Goal: Task Accomplishment & Management: Use online tool/utility

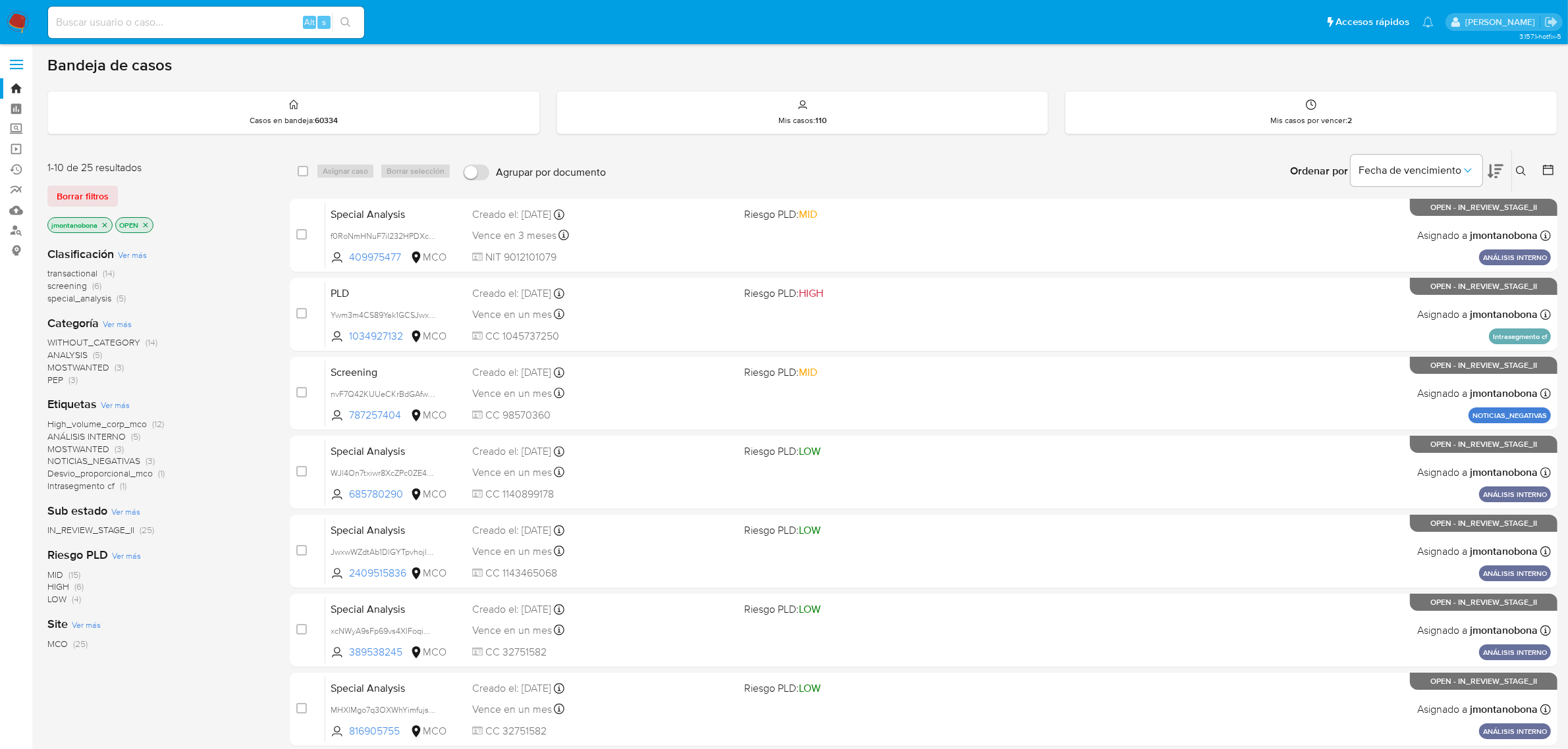
click at [108, 225] on icon "close-filter" at bounding box center [105, 225] width 8 height 8
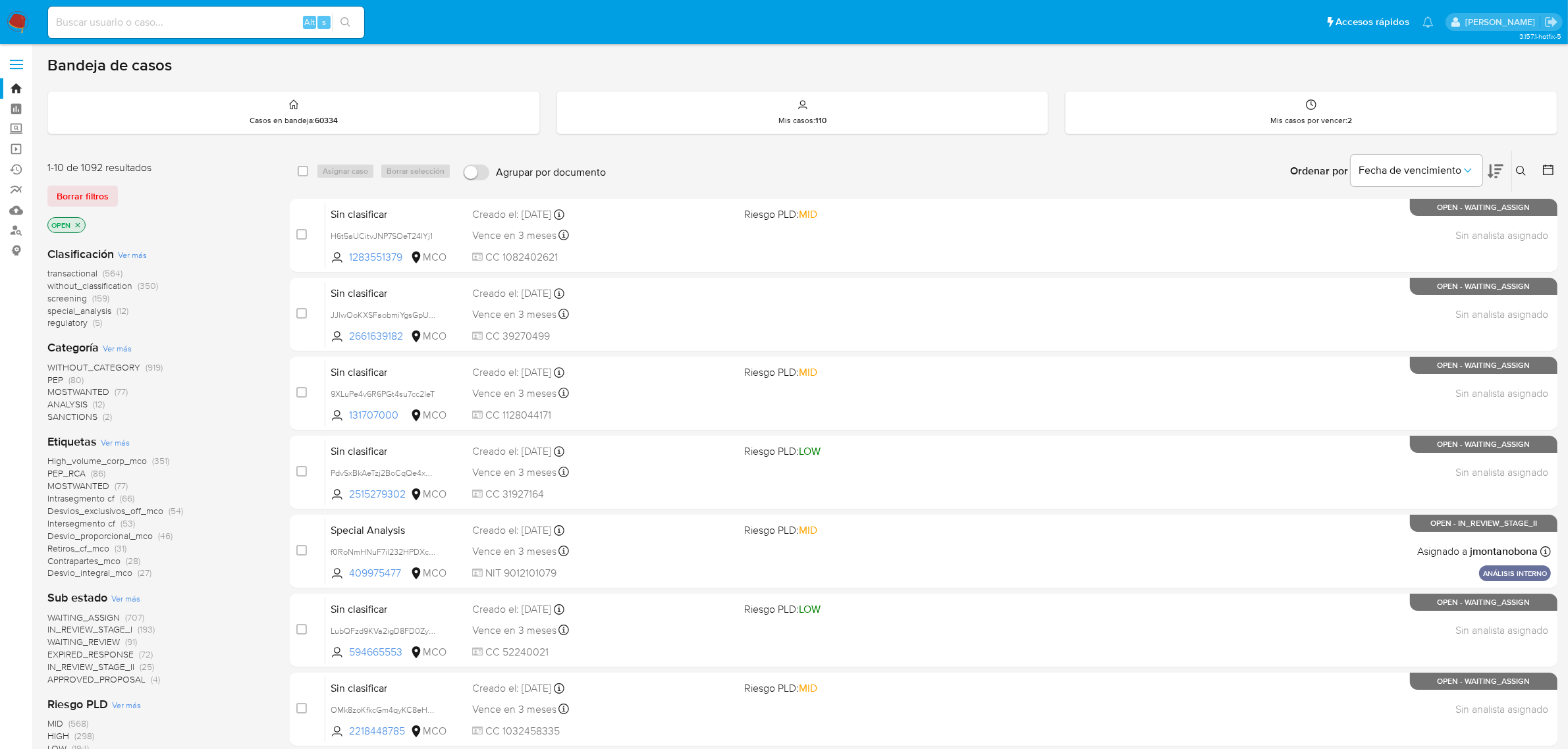
click at [80, 225] on icon "close-filter" at bounding box center [77, 225] width 8 height 8
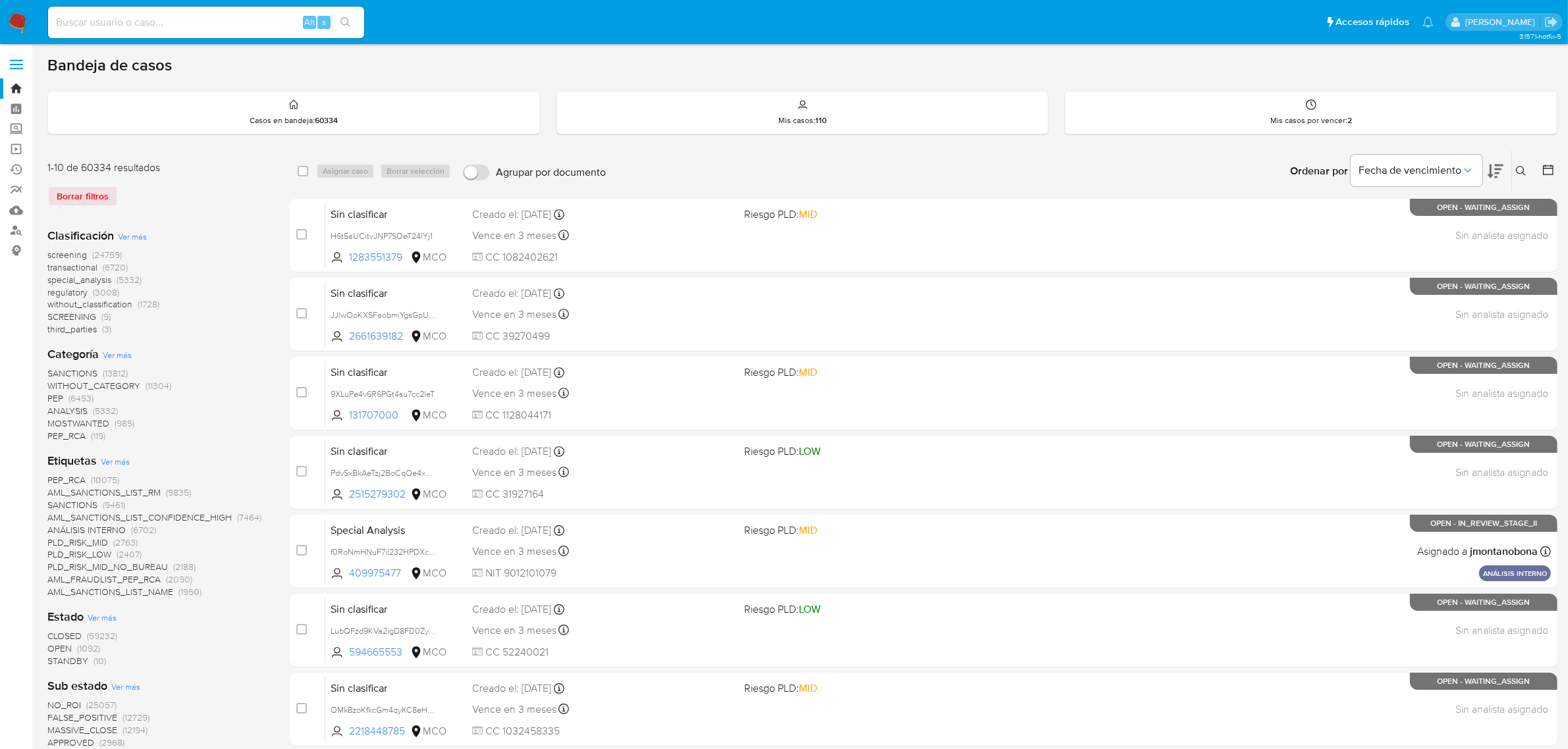
click at [1522, 164] on button at bounding box center [1523, 171] width 22 height 16
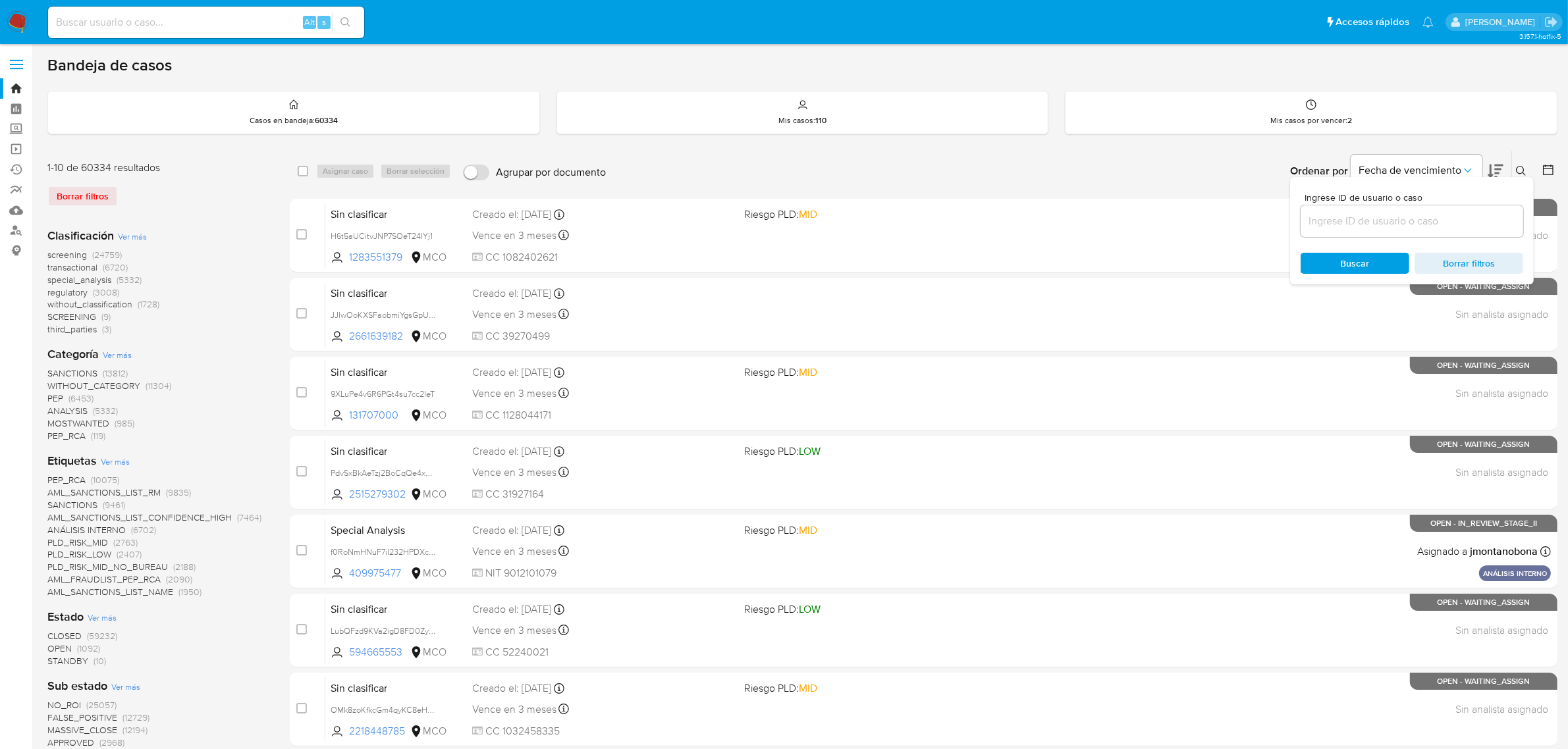
click at [1403, 223] on input at bounding box center [1412, 221] width 223 height 17
type input "CNtgCoeGdqBG8mpaPawSzJFz"
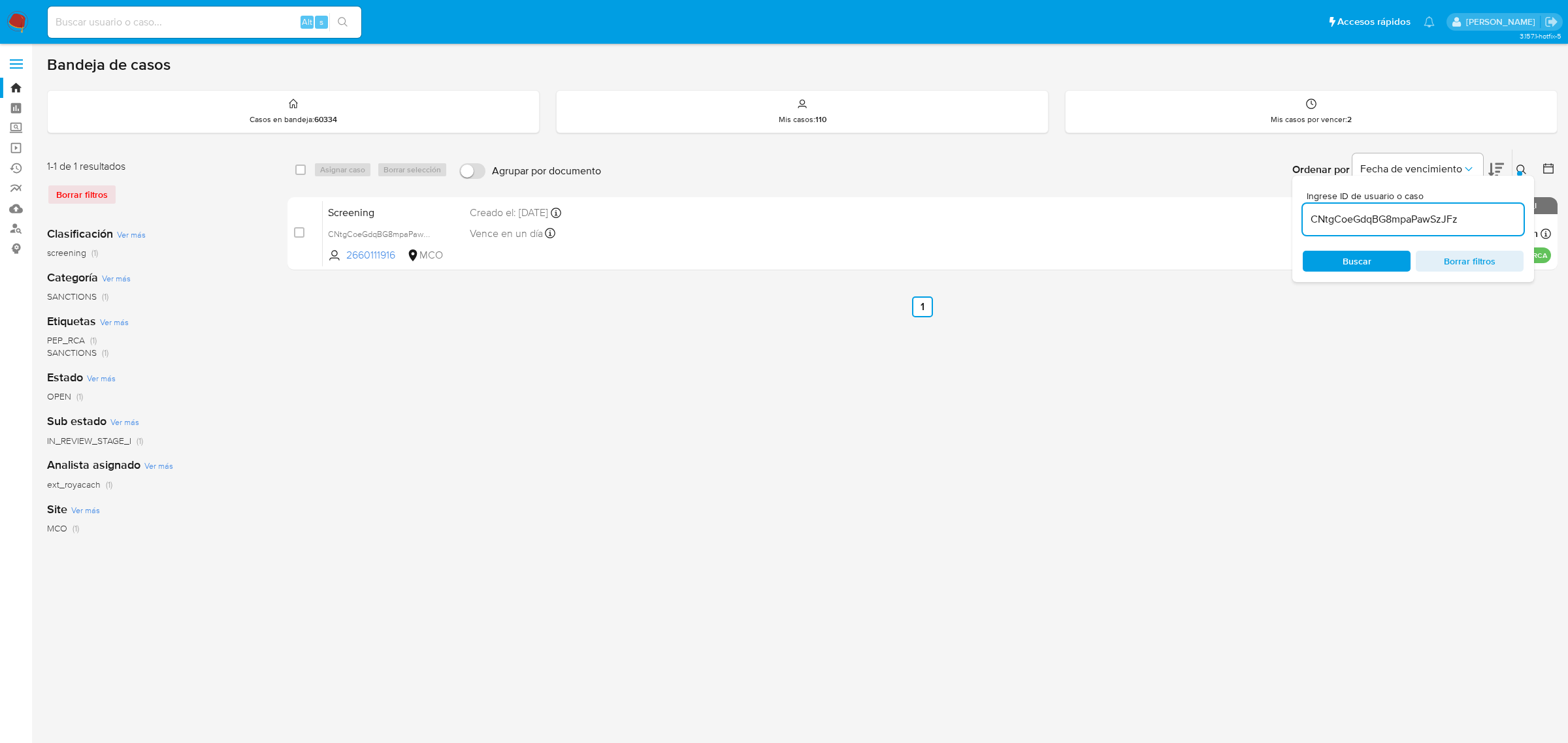
click at [1527, 373] on div "select-all-cases-checkbox Asignar caso Borrar selección Agrupar por documento O…" at bounding box center [922, 436] width 1270 height 573
click at [1520, 162] on button at bounding box center [1523, 170] width 22 height 16
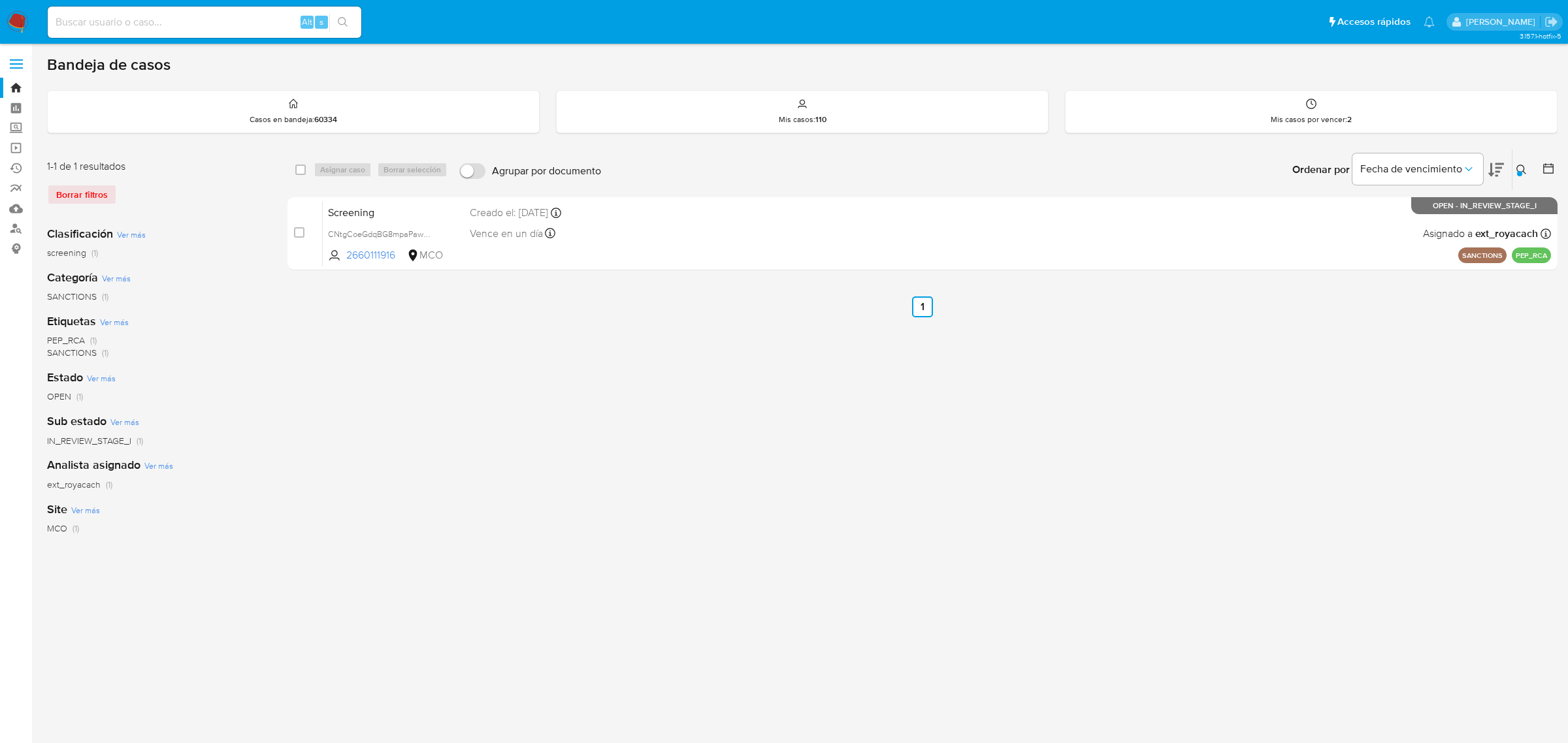
click at [1519, 171] on div at bounding box center [1520, 174] width 6 height 6
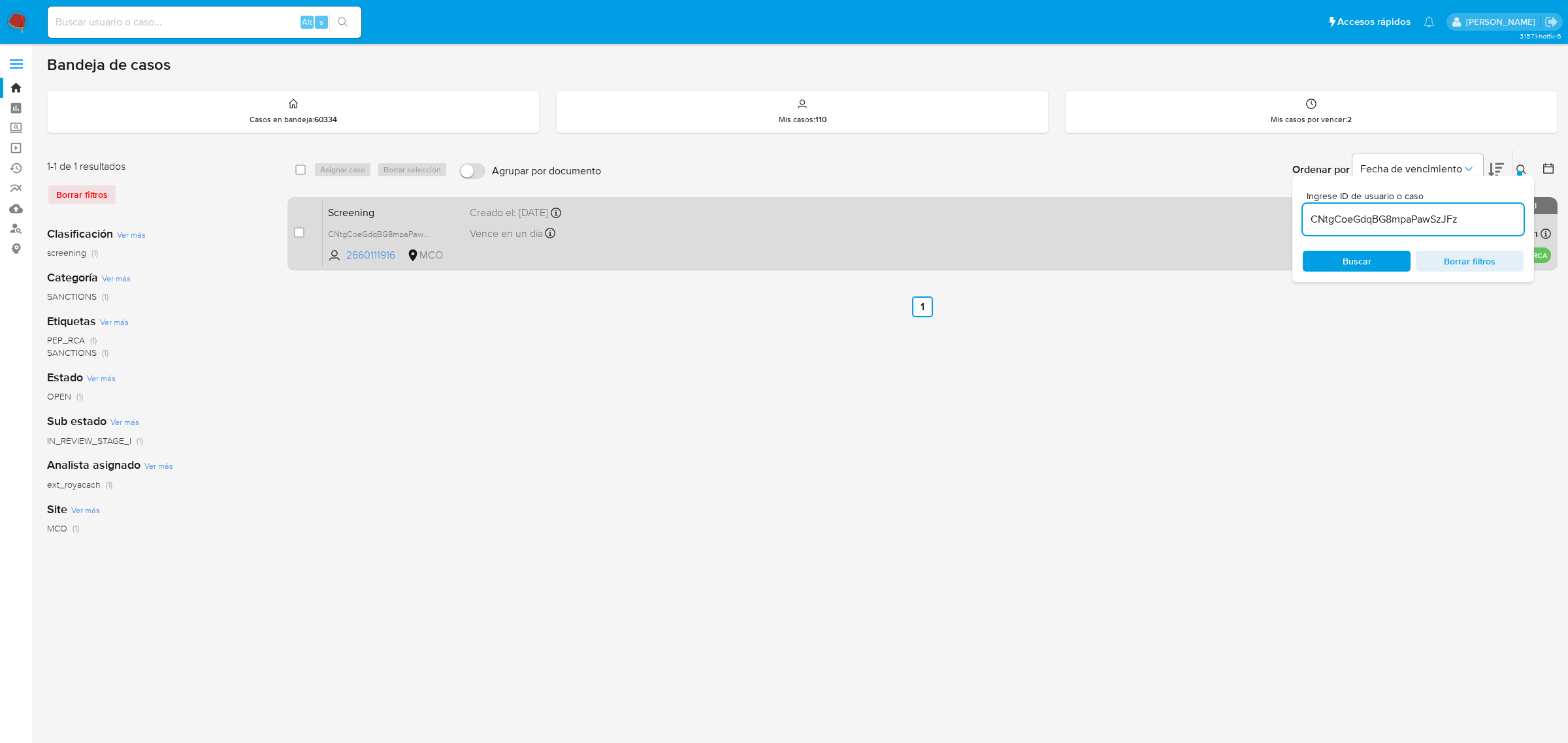
drag, startPoint x: 1461, startPoint y: 217, endPoint x: 1200, endPoint y: 211, distance: 261.1
click at [1201, 211] on div "select-all-cases-checkbox Asignar caso Borrar selección Agrupar por documento O…" at bounding box center [922, 212] width 1270 height 126
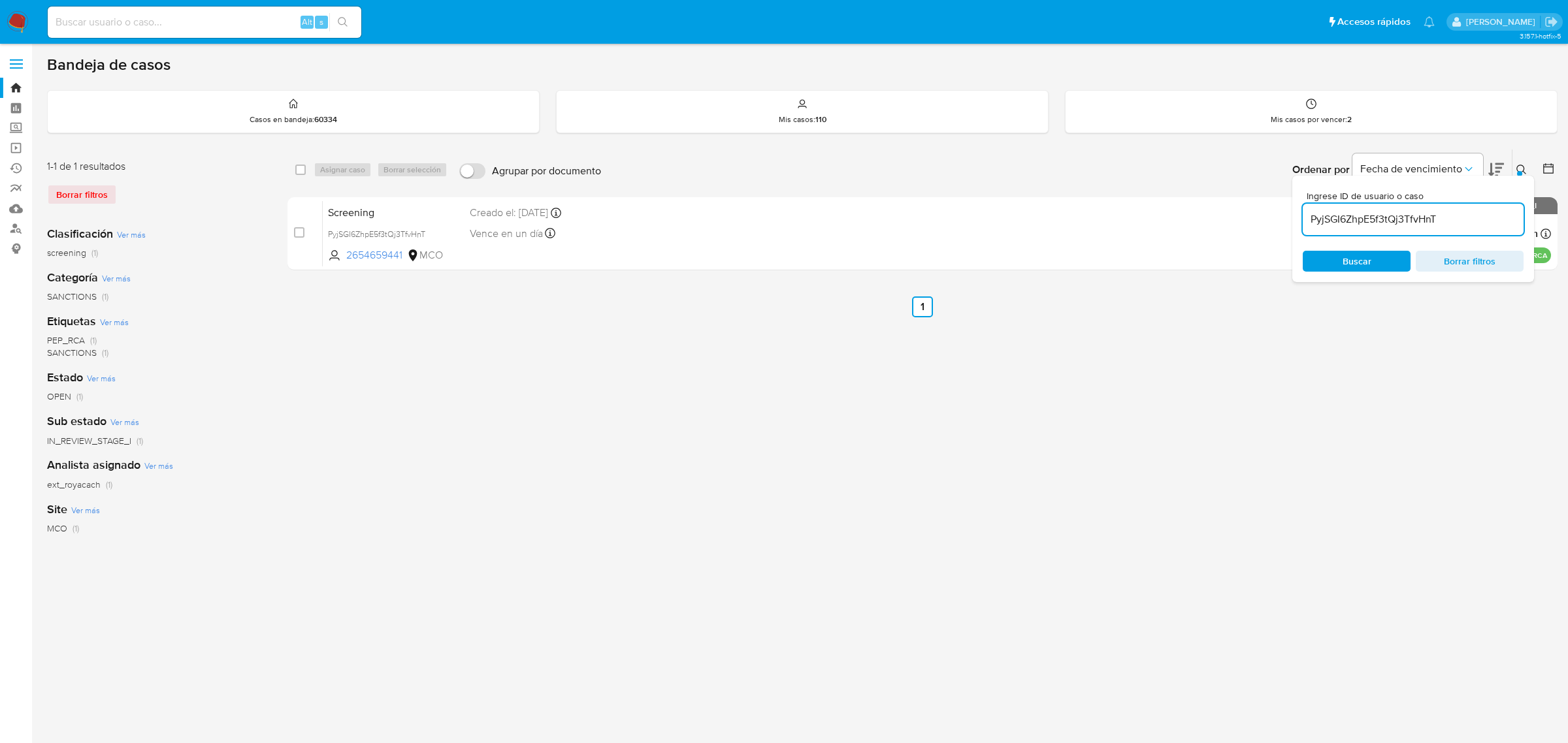
click at [1494, 320] on div "select-all-cases-checkbox Asignar caso Borrar selección Agrupar por documento O…" at bounding box center [922, 436] width 1270 height 573
click at [1526, 165] on icon at bounding box center [1521, 170] width 10 height 10
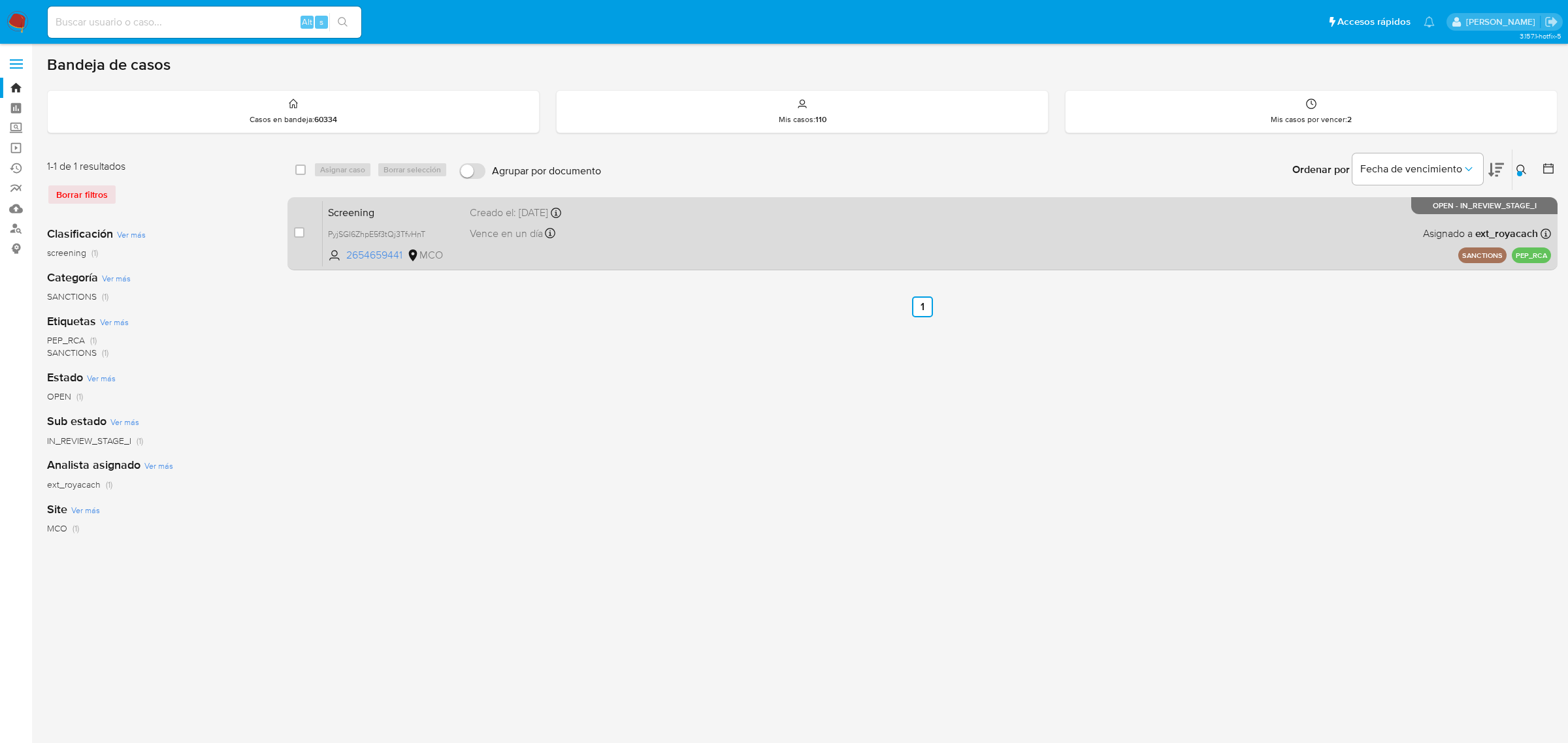
click at [1520, 230] on b "ext_royacach" at bounding box center [1505, 233] width 66 height 15
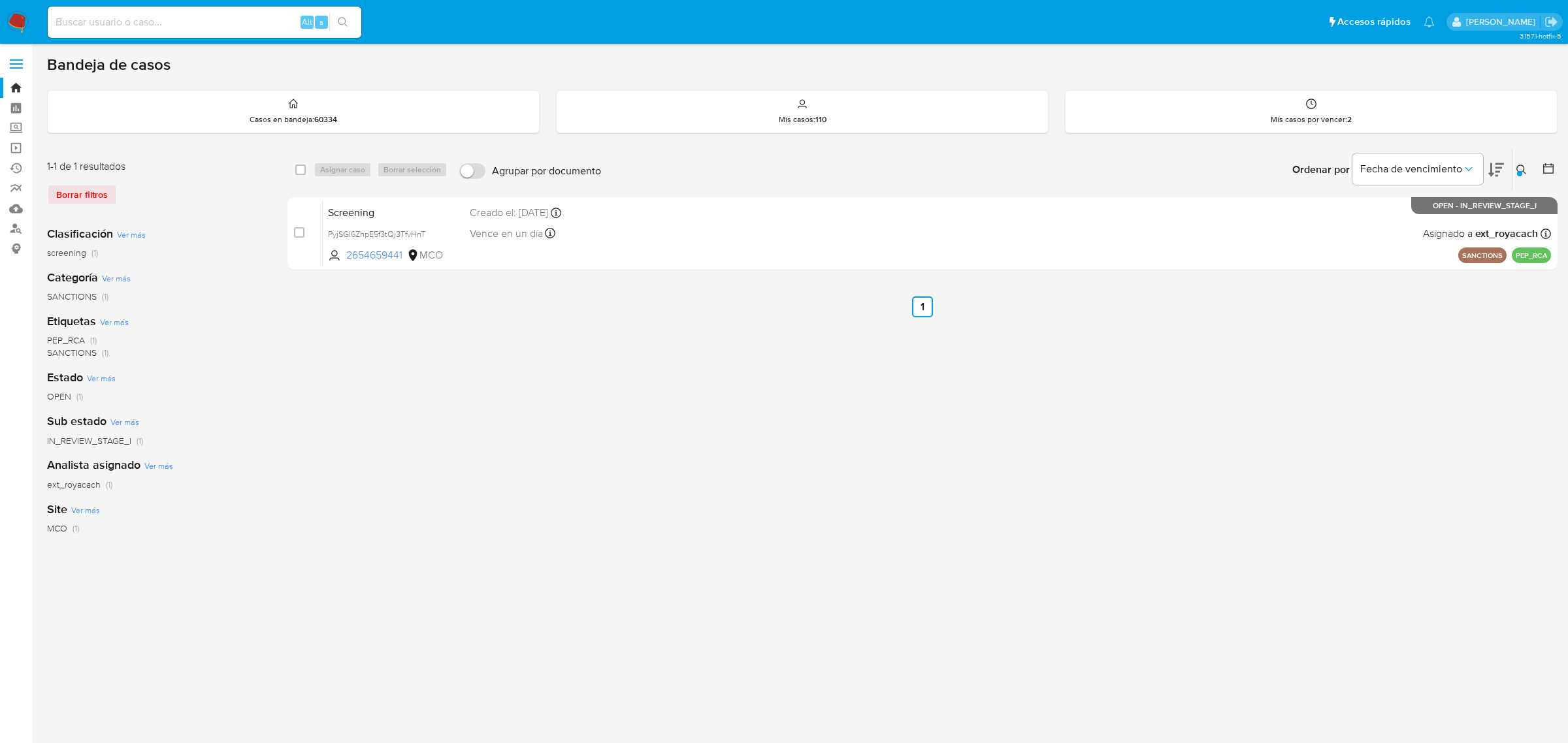
click at [1520, 168] on icon at bounding box center [1521, 170] width 10 height 10
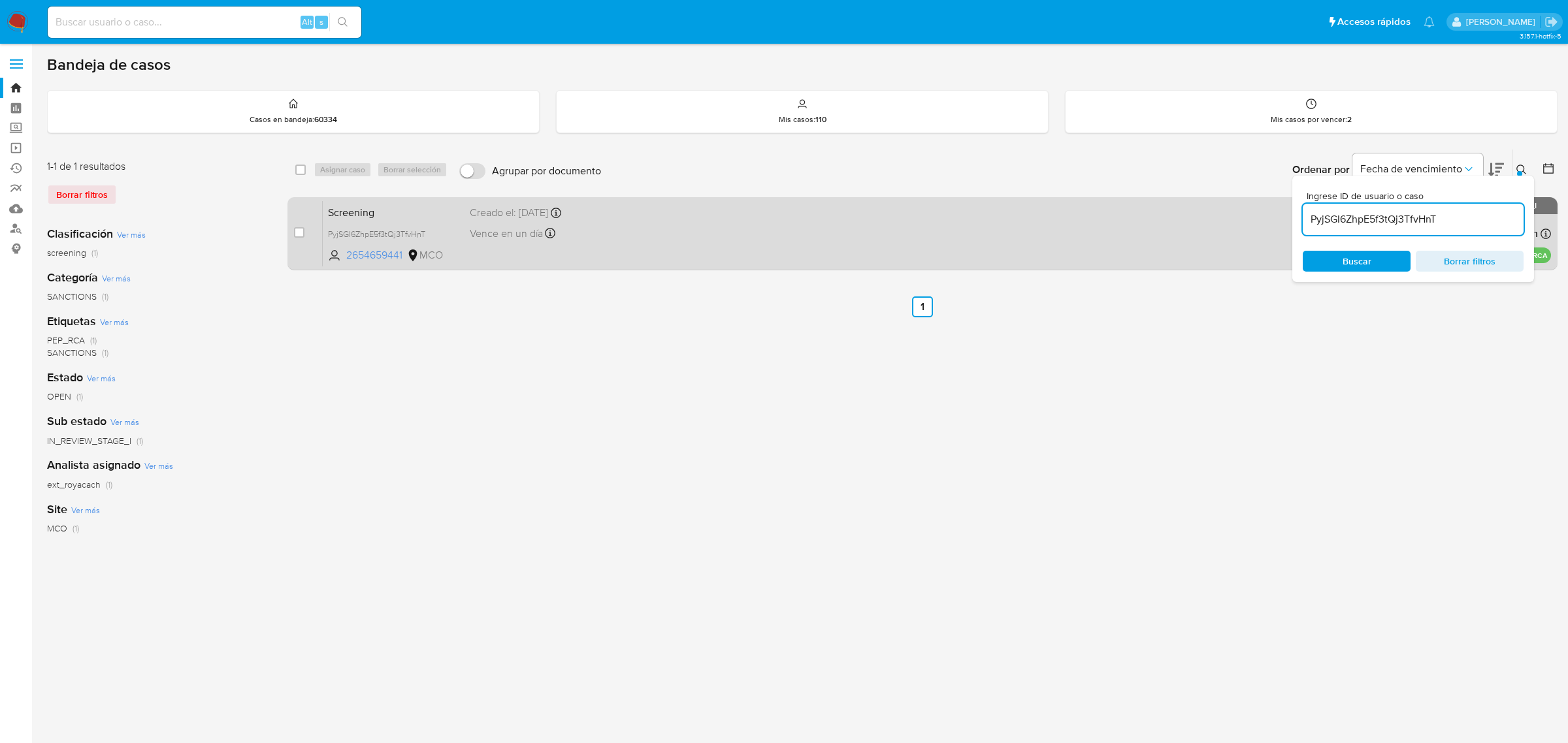
drag, startPoint x: 1451, startPoint y: 216, endPoint x: 1257, endPoint y: 210, distance: 194.1
click at [1262, 210] on div "select-all-cases-checkbox Asignar caso Borrar selección Agrupar por documento O…" at bounding box center [922, 212] width 1270 height 126
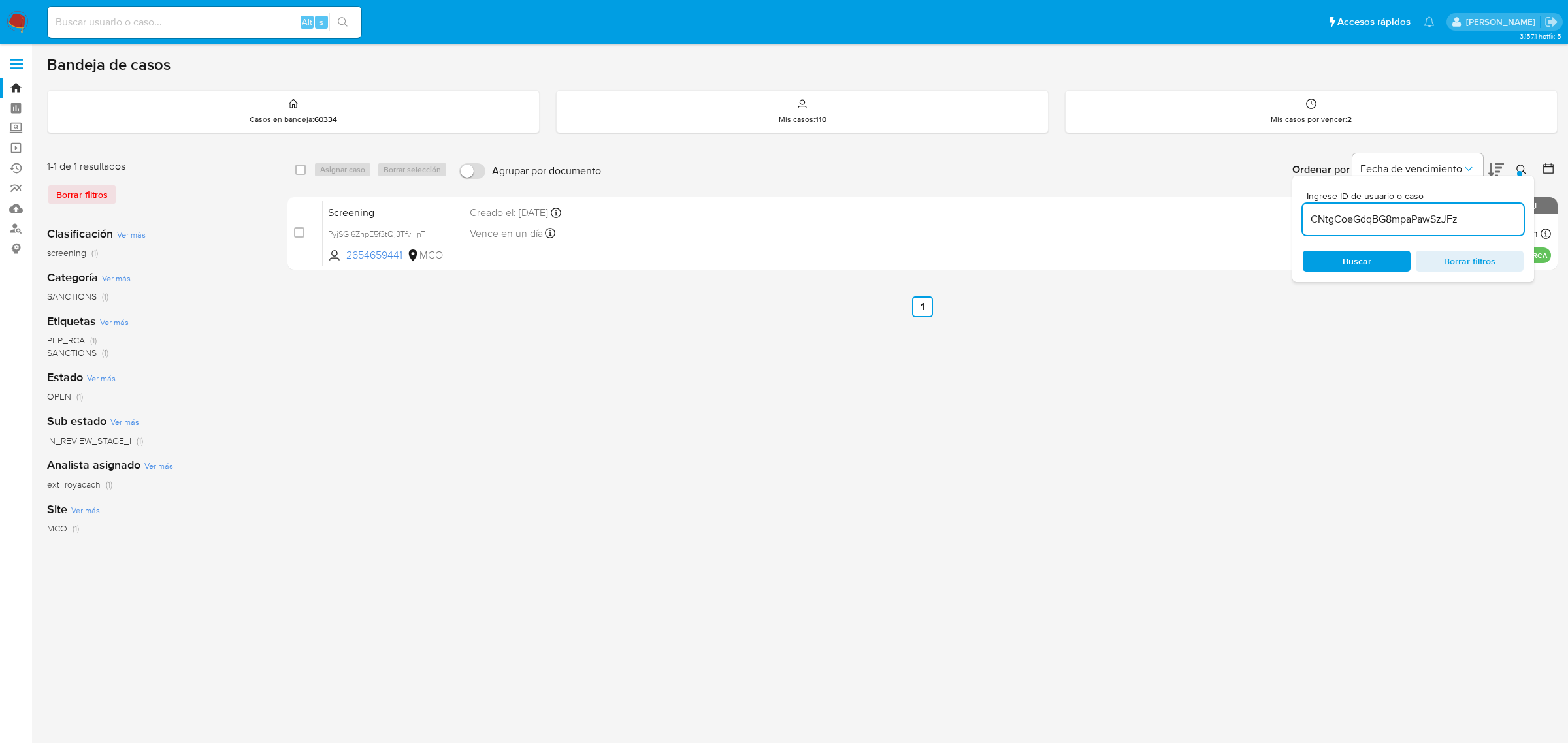
type input "CNtgCoeGdqBG8mpaPawSzJFz"
click at [1427, 336] on div "select-all-cases-checkbox Asignar caso Borrar selección Agrupar por documento O…" at bounding box center [922, 436] width 1270 height 573
click at [1515, 165] on button at bounding box center [1523, 170] width 22 height 16
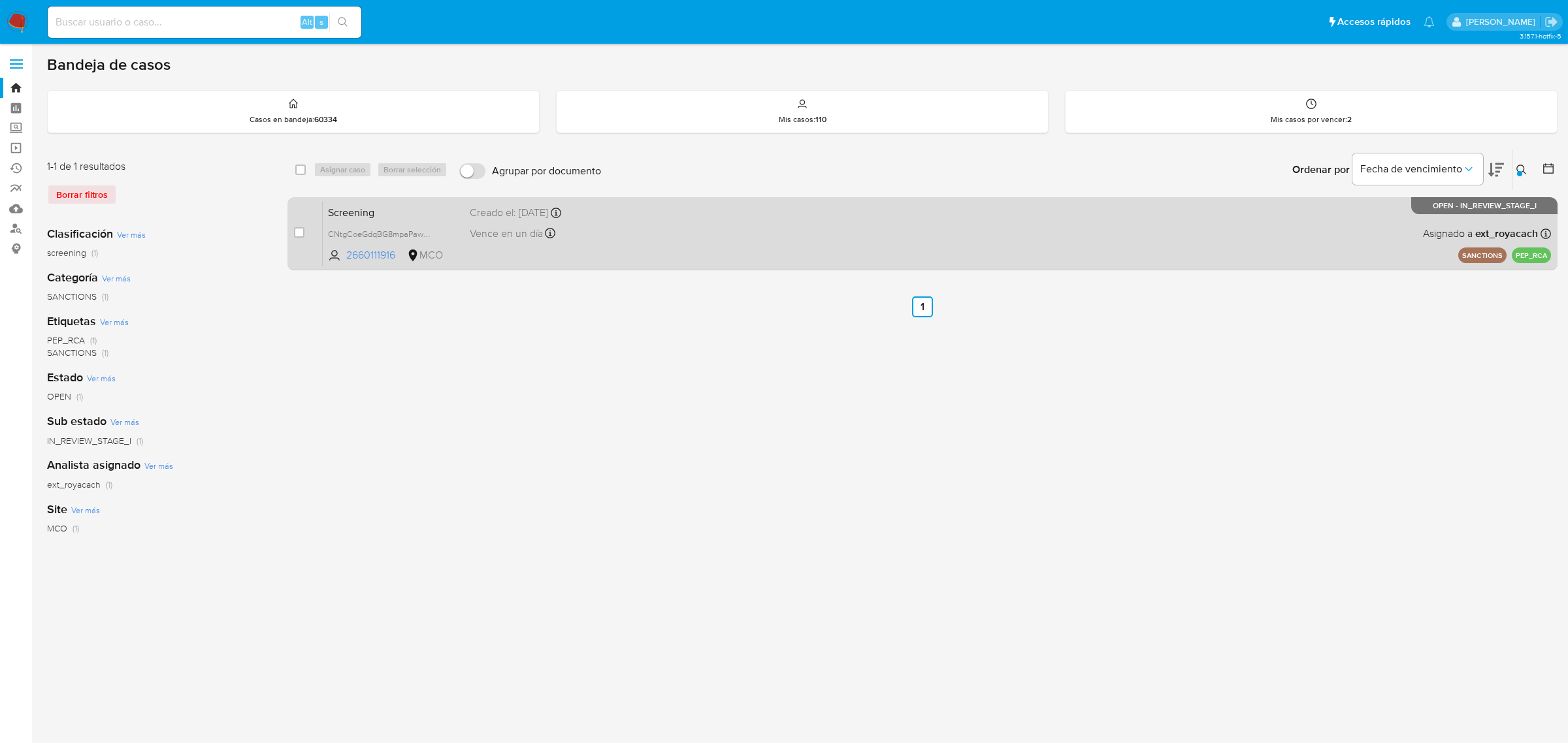
click at [445, 210] on span "Screening" at bounding box center [394, 212] width 131 height 17
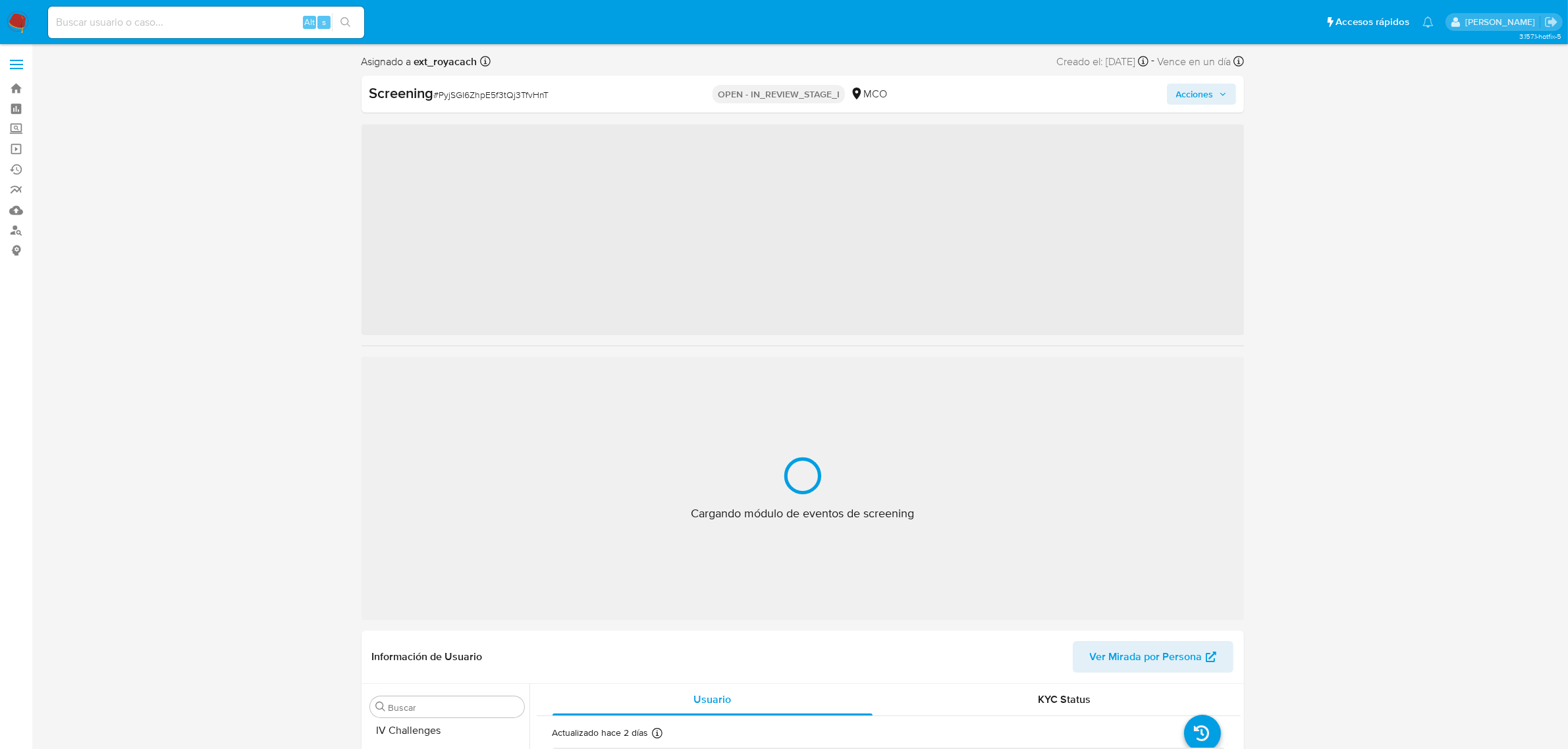
scroll to position [555, 0]
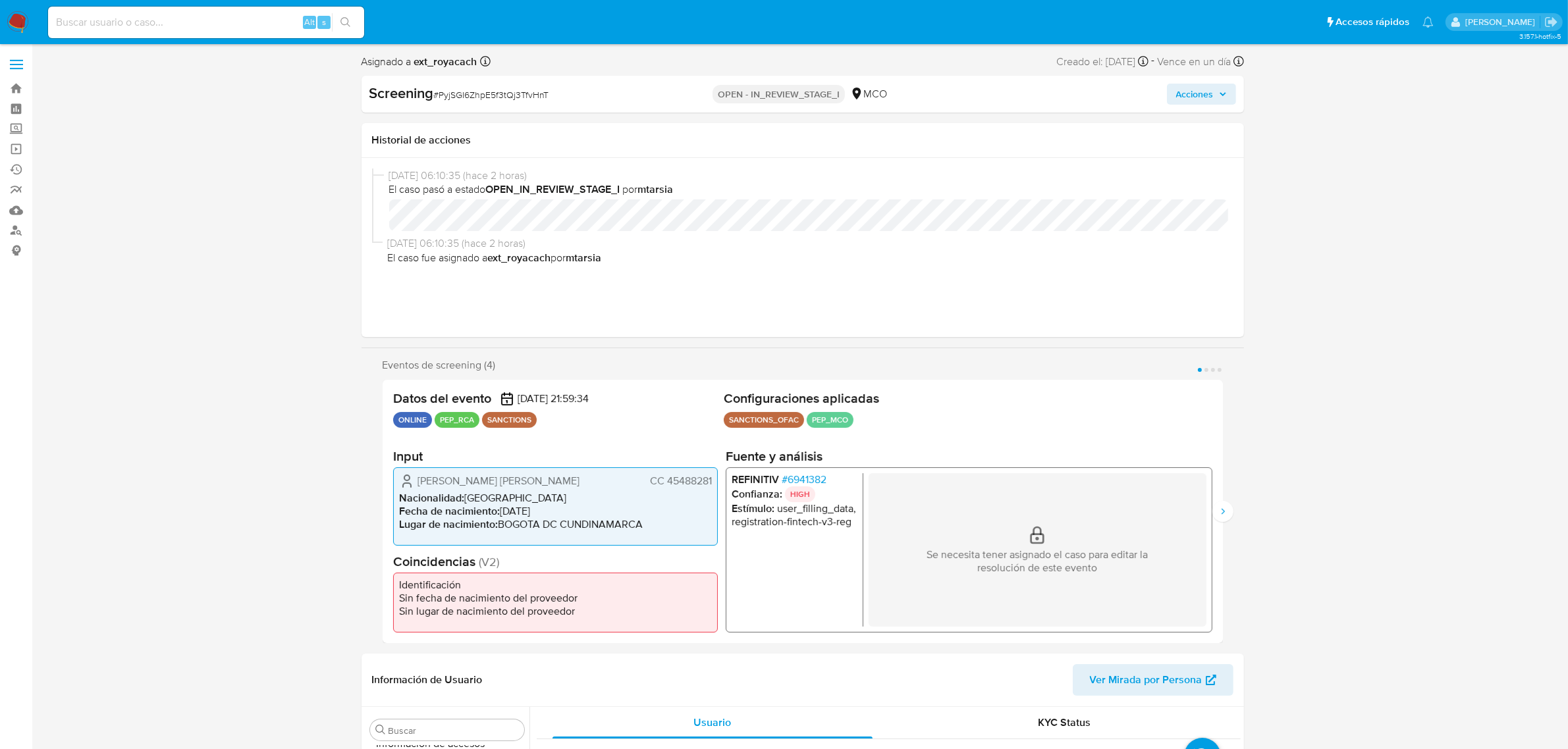
select select "10"
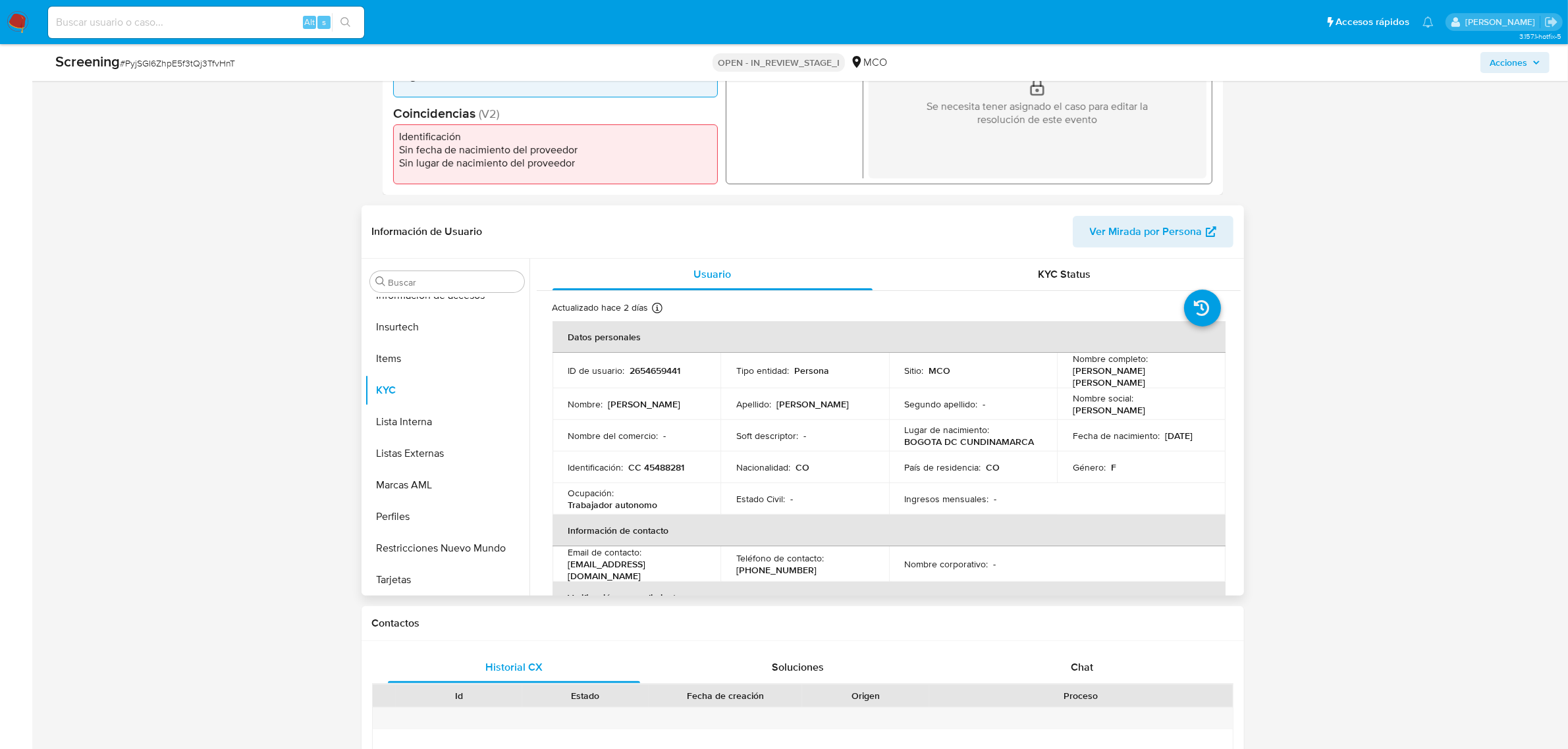
scroll to position [0, 0]
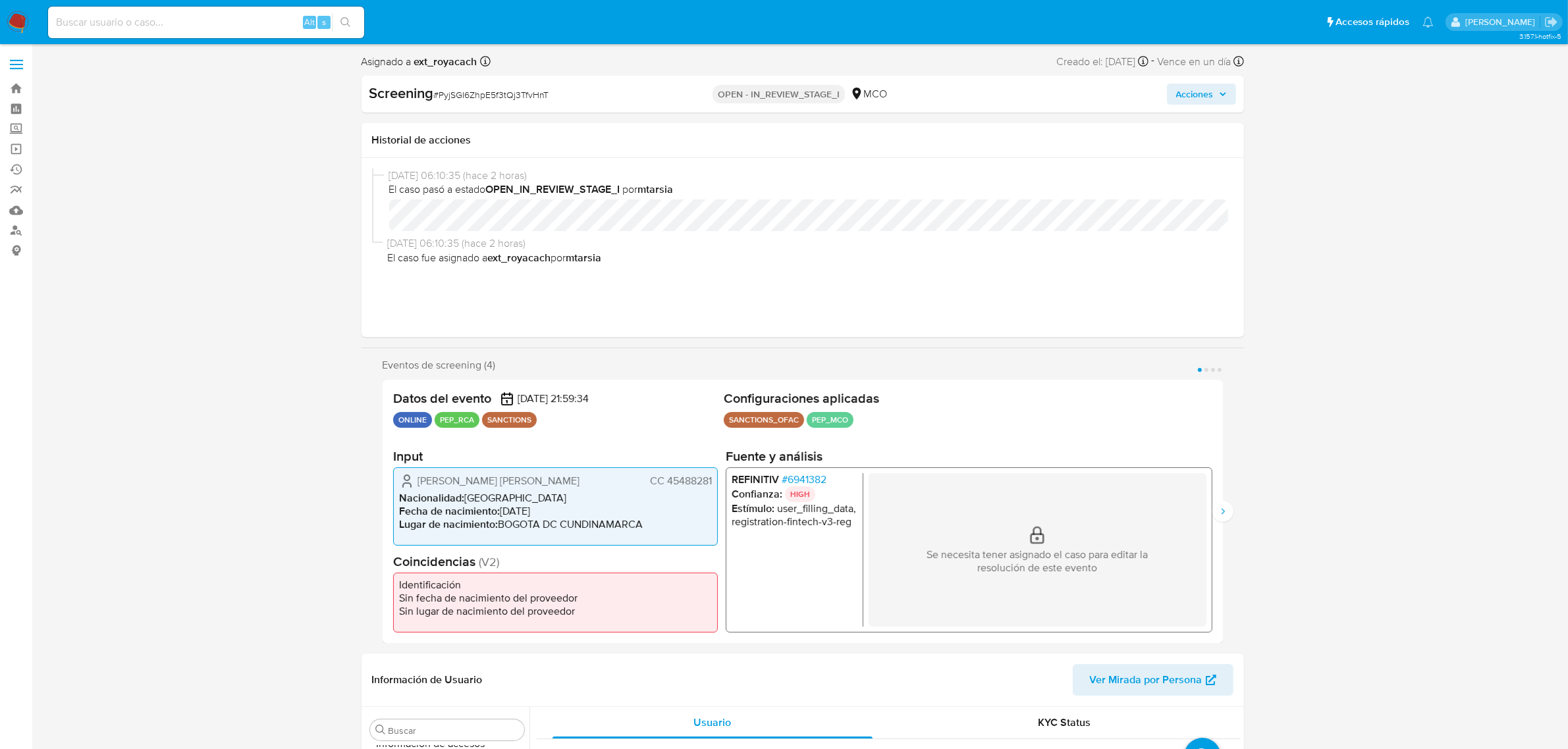
click at [1232, 290] on div "01/09/2025 06:10:35 (hace 2 horas) El caso pasó a estado OPEN_IN_REVIEW_STAGE_I…" at bounding box center [803, 247] width 861 height 158
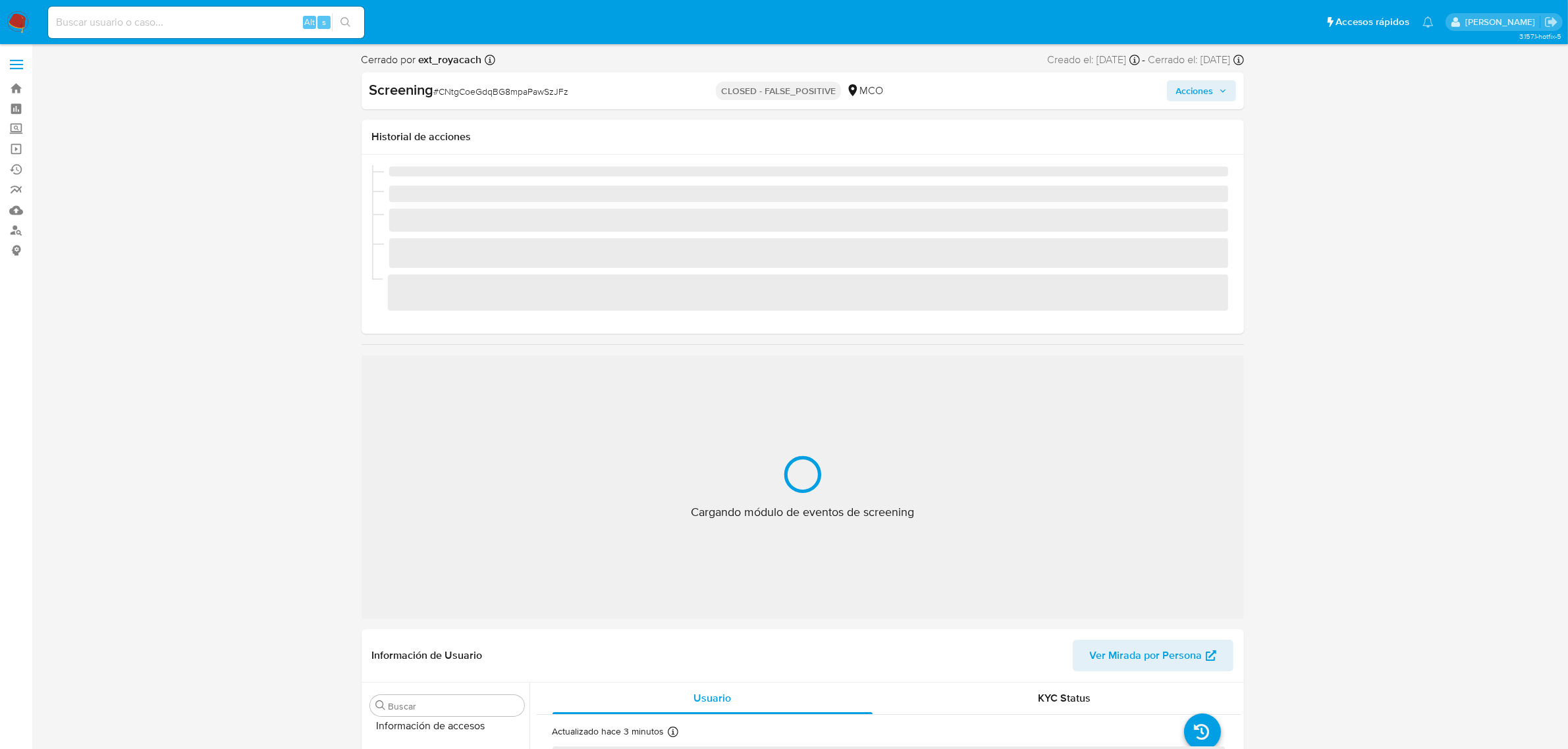
scroll to position [555, 0]
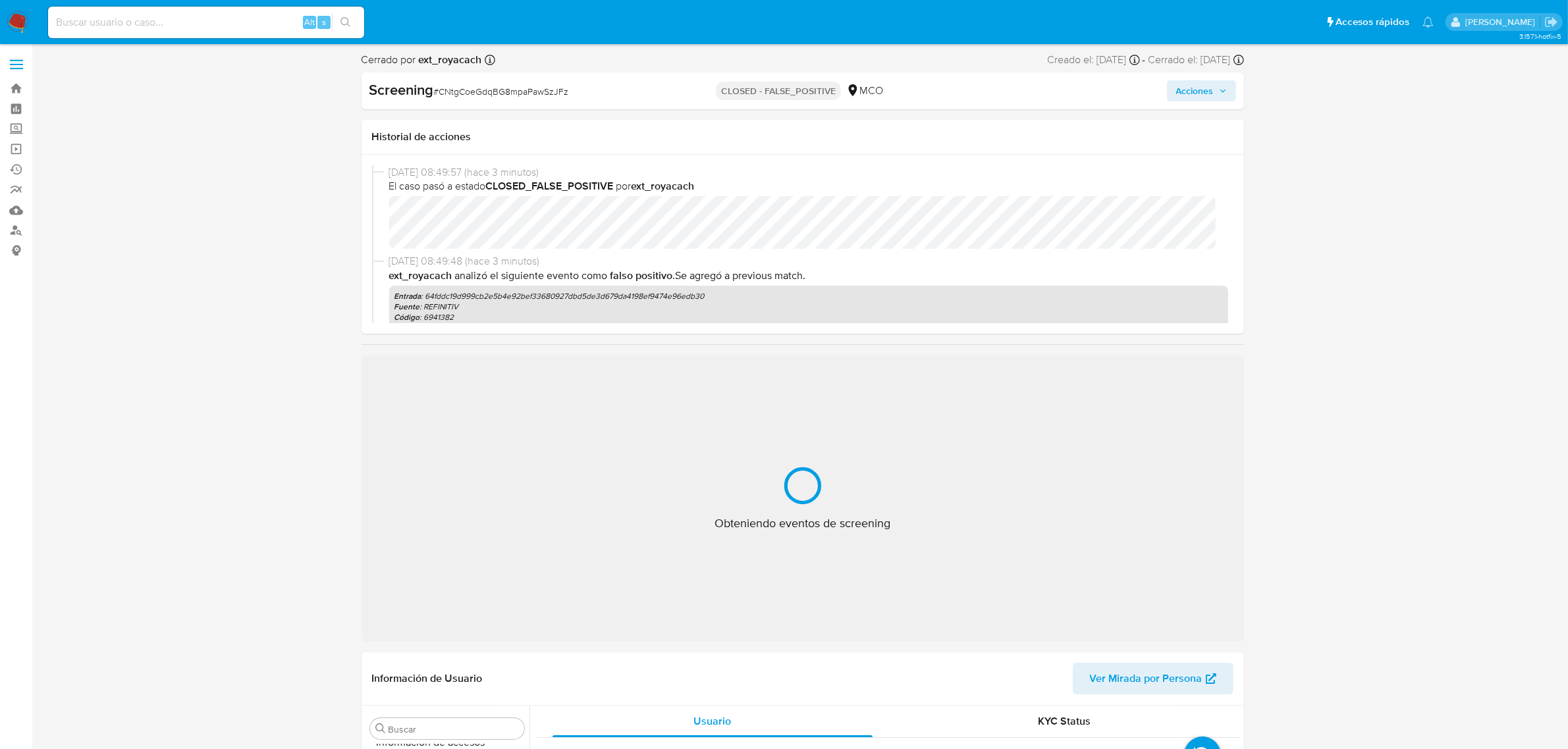
select select "10"
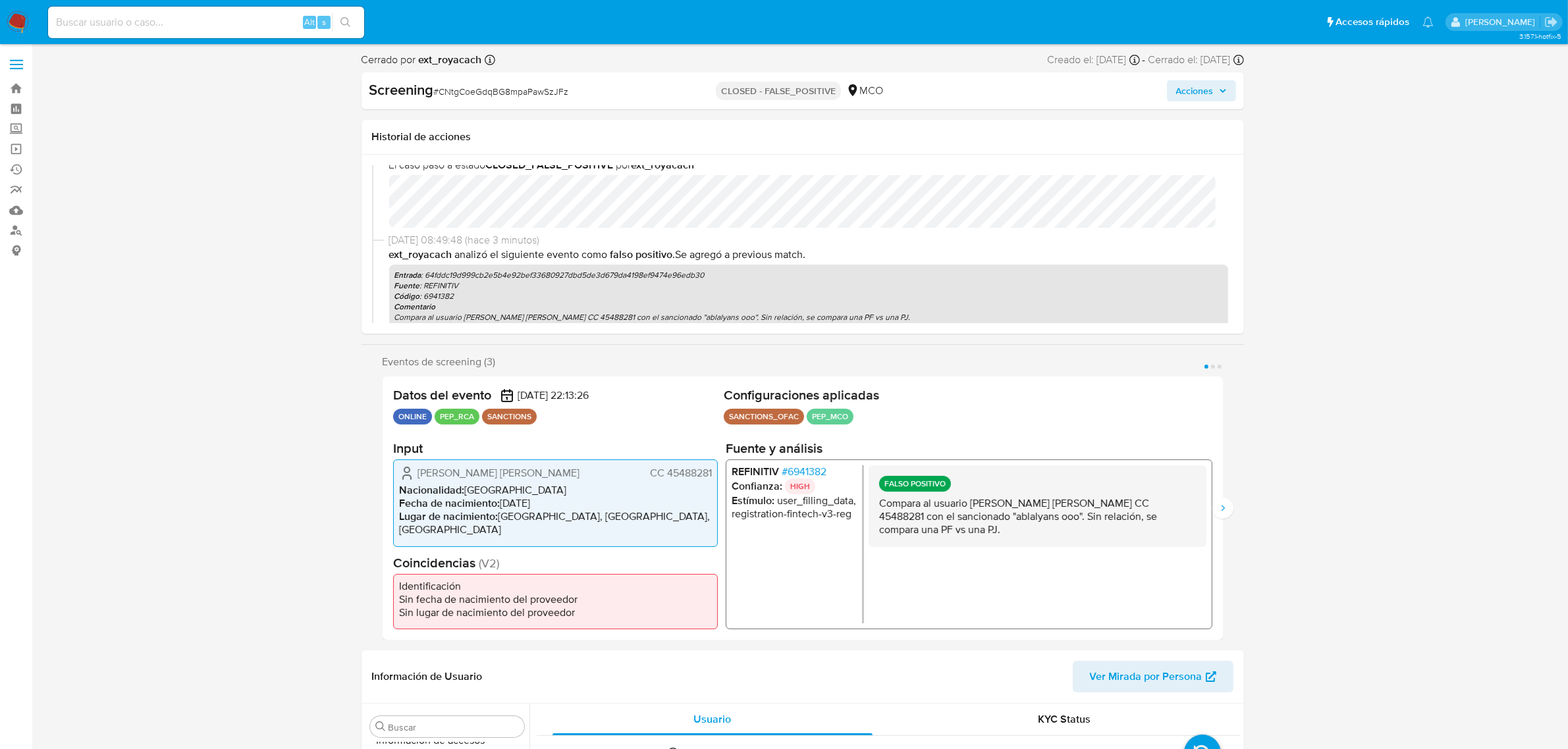
scroll to position [0, 0]
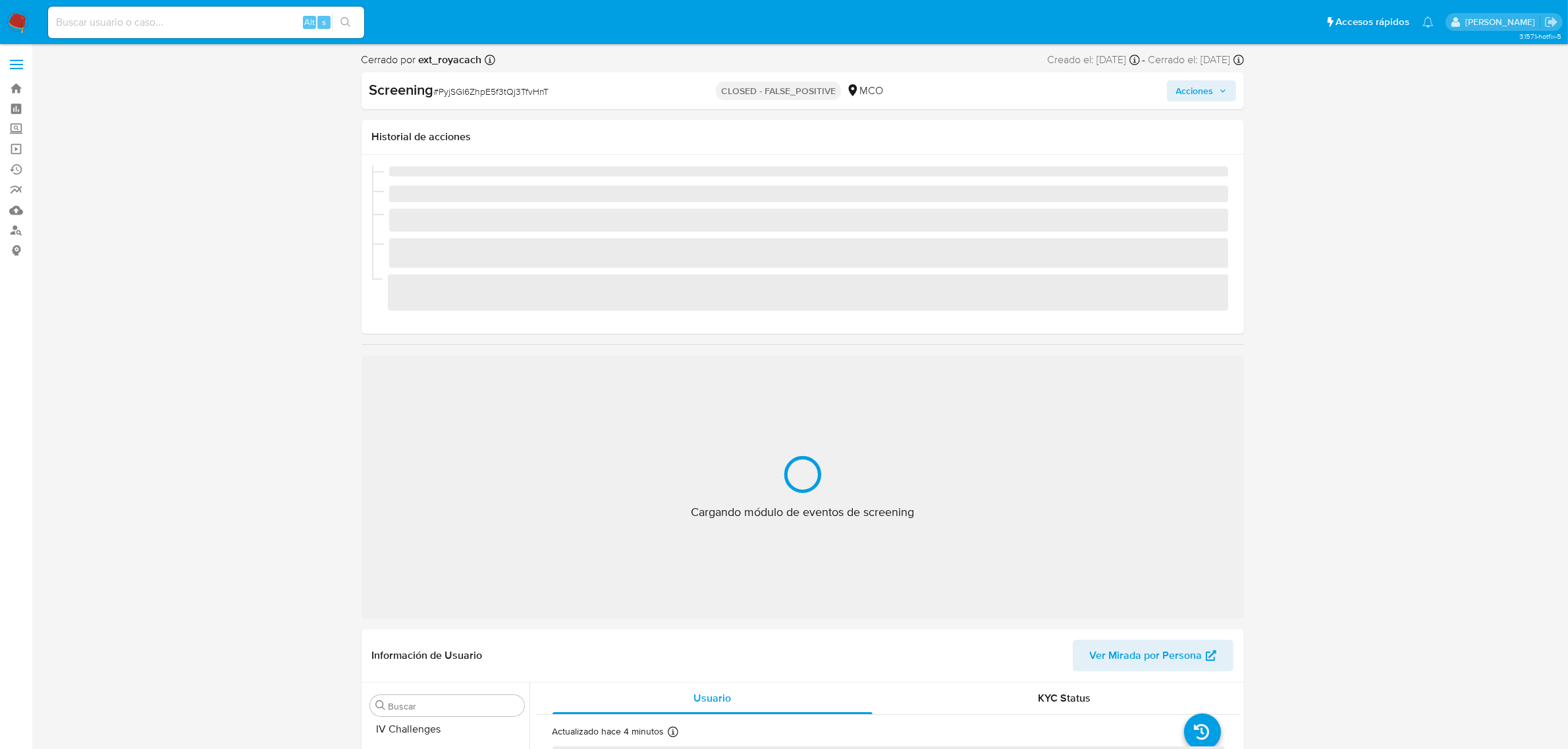
scroll to position [555, 0]
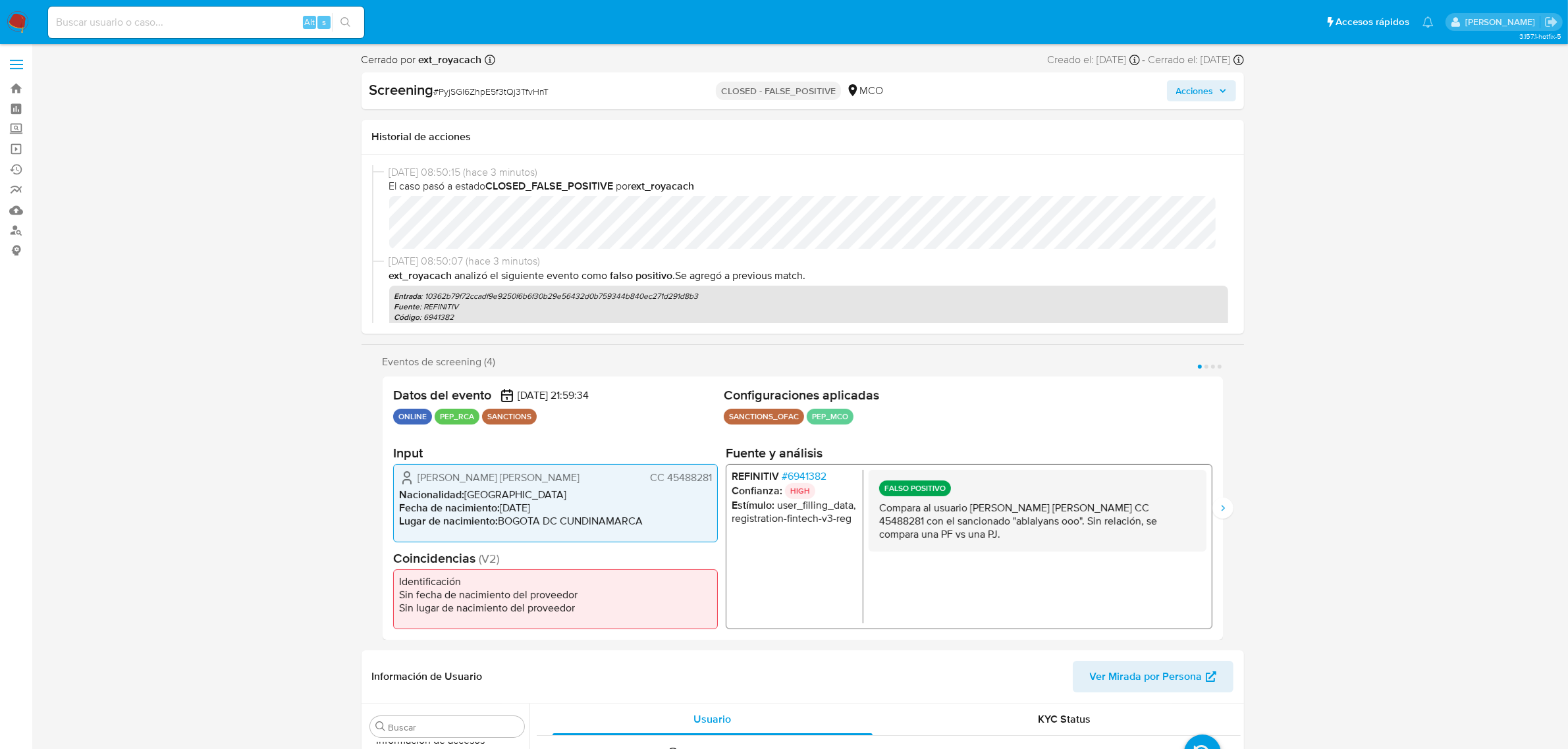
select select "10"
